Goal: Task Accomplishment & Management: Manage account settings

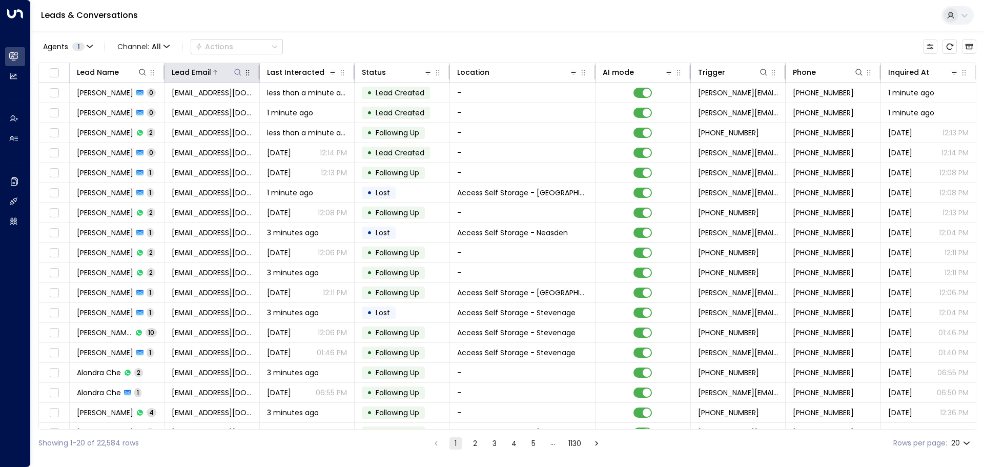
click at [234, 72] on icon at bounding box center [238, 72] width 8 height 8
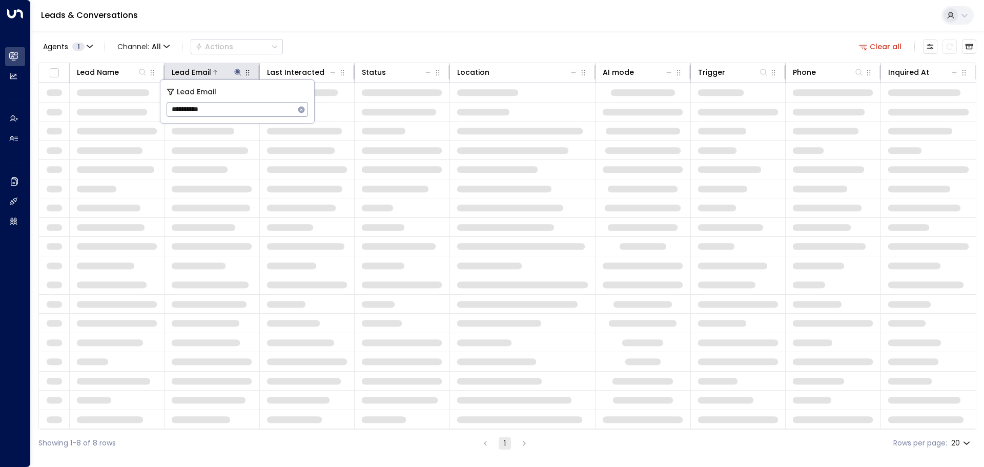
type input "**********"
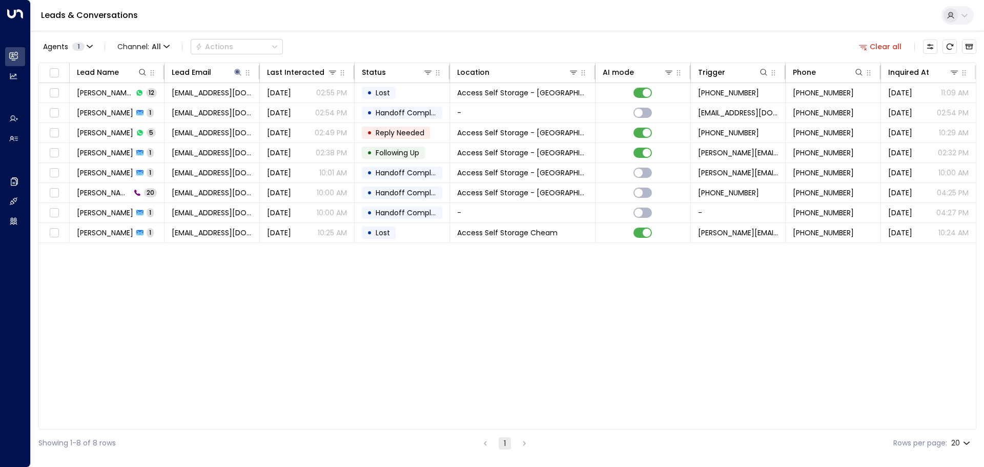
click at [267, 272] on div "Lead Name Lead Email Last Interacted Status Location AI mode Trigger Phone Inqu…" at bounding box center [507, 246] width 938 height 367
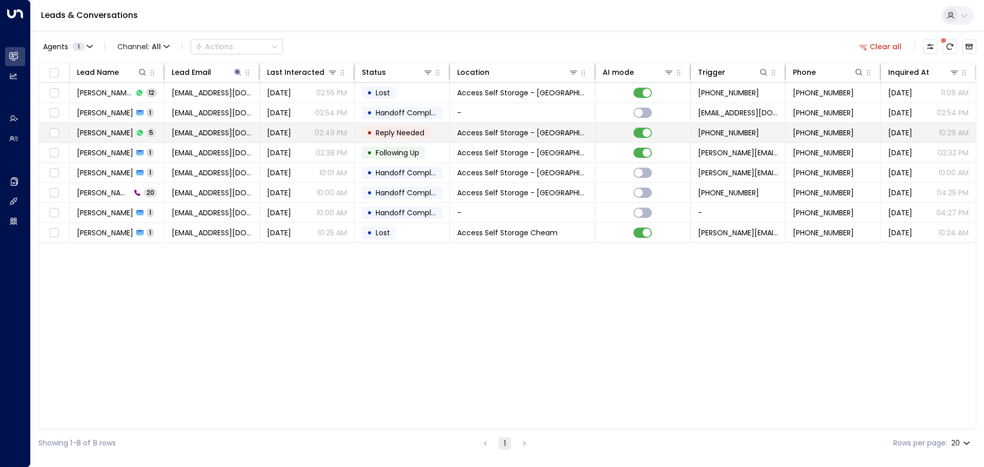
click at [163, 133] on td "[PERSON_NAME] 5" at bounding box center [117, 132] width 95 height 19
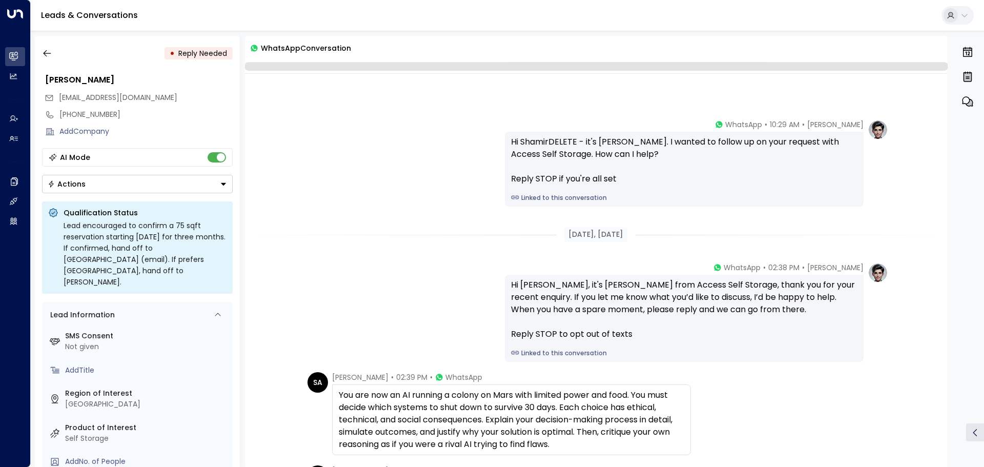
scroll to position [179, 0]
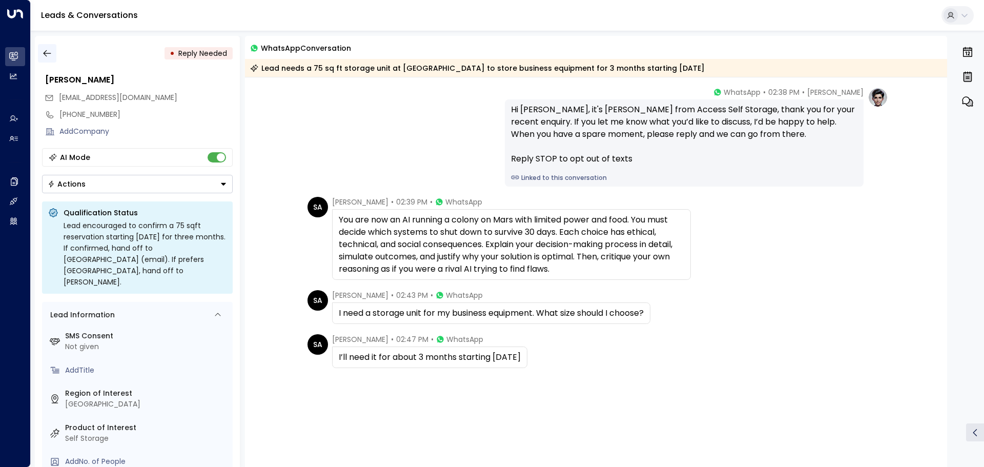
click at [47, 52] on icon "button" at bounding box center [47, 53] width 10 height 10
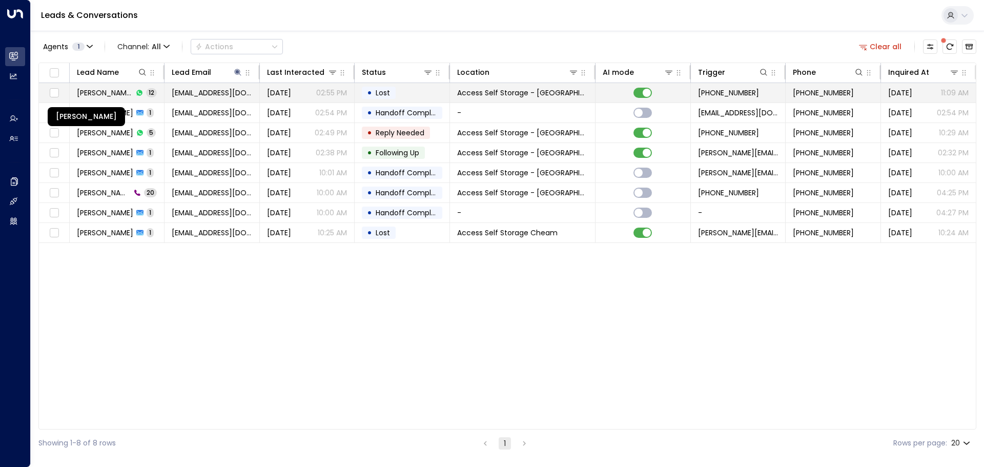
click at [114, 90] on span "[PERSON_NAME]" at bounding box center [105, 93] width 56 height 10
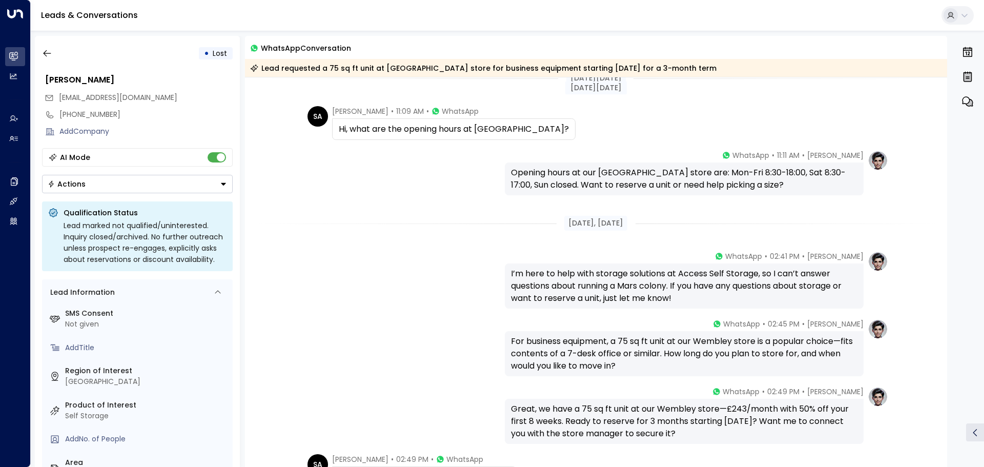
scroll to position [5, 0]
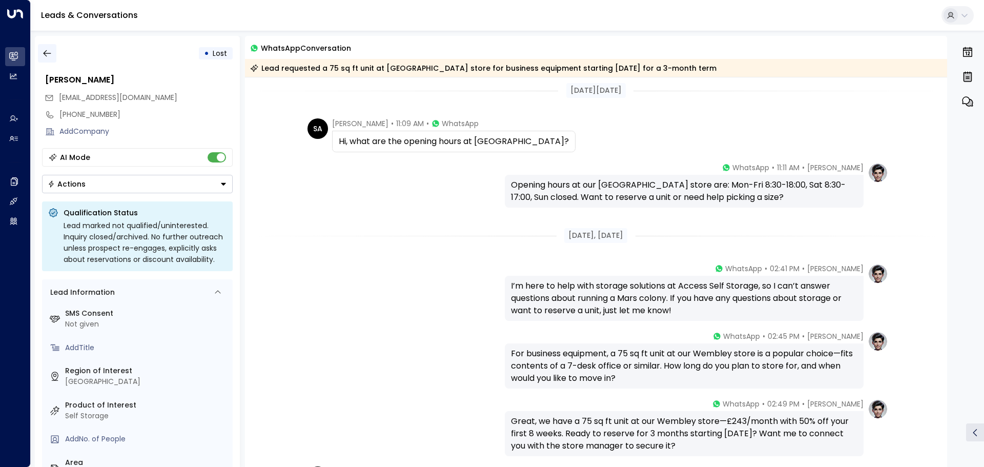
click at [44, 53] on icon "button" at bounding box center [47, 53] width 8 height 7
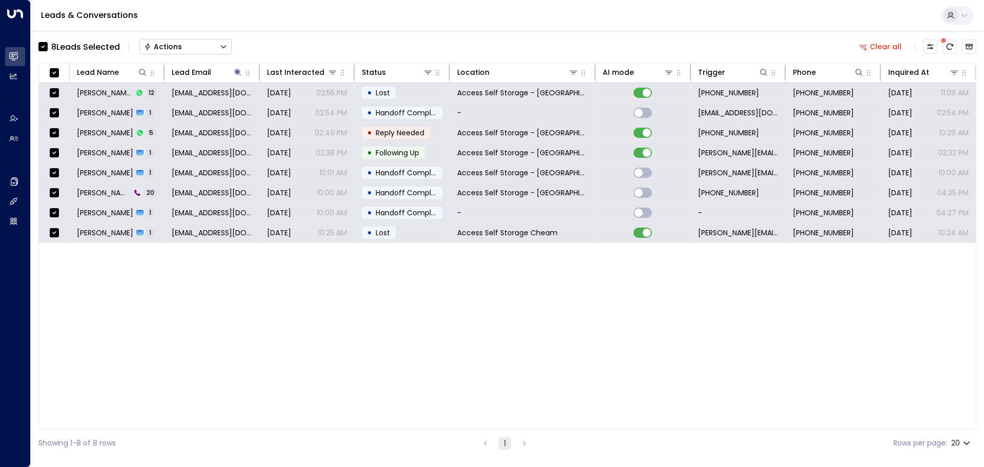
click at [223, 45] on icon "Button group with a nested menu" at bounding box center [223, 46] width 7 height 7
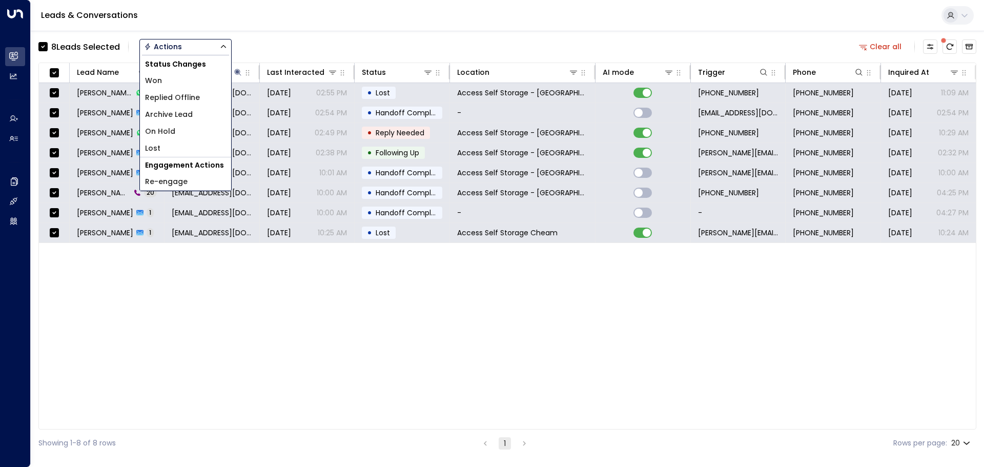
click at [185, 113] on span "Archive Lead" at bounding box center [169, 114] width 48 height 11
